Goal: Transaction & Acquisition: Purchase product/service

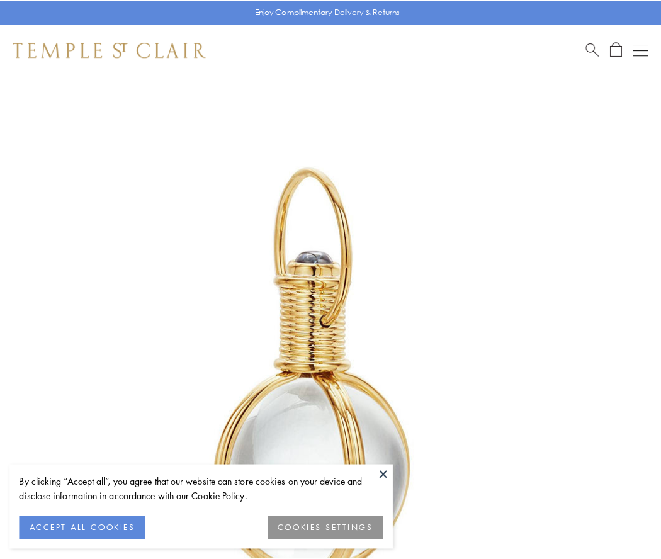
scroll to position [329, 0]
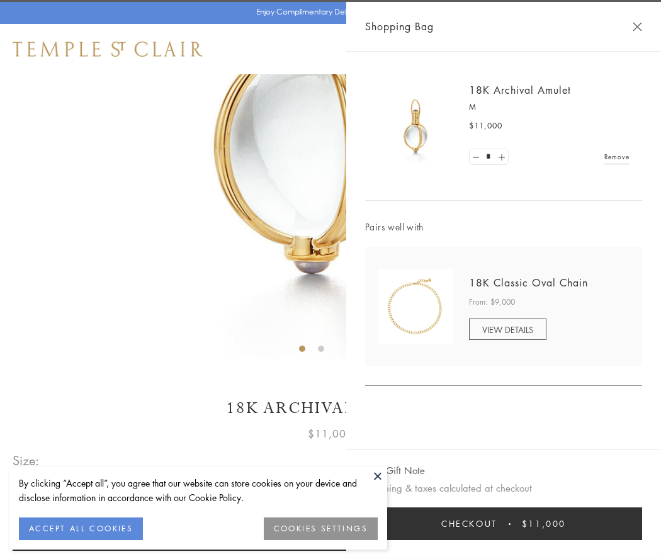
click at [504, 524] on button "Checkout $11,000" at bounding box center [503, 524] width 277 height 33
